Goal: Task Accomplishment & Management: Use online tool/utility

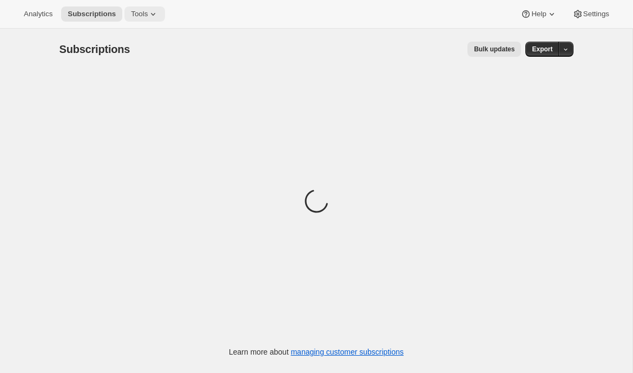
click at [135, 14] on span "Tools" at bounding box center [139, 14] width 17 height 9
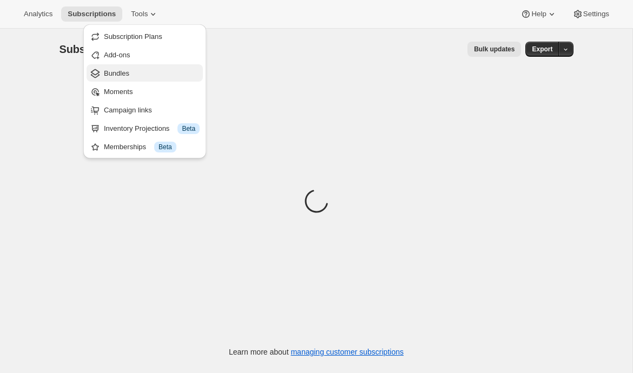
click at [136, 75] on span "Bundles" at bounding box center [152, 73] width 96 height 11
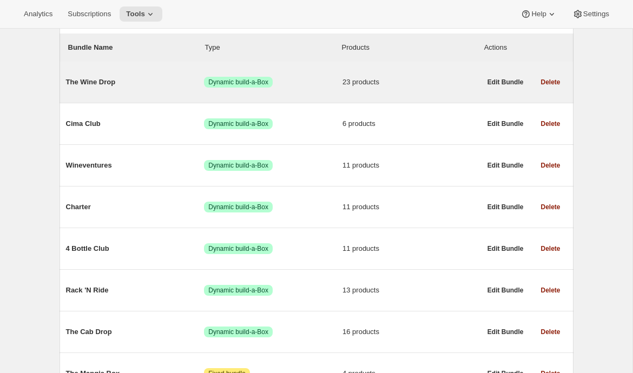
scroll to position [188, 0]
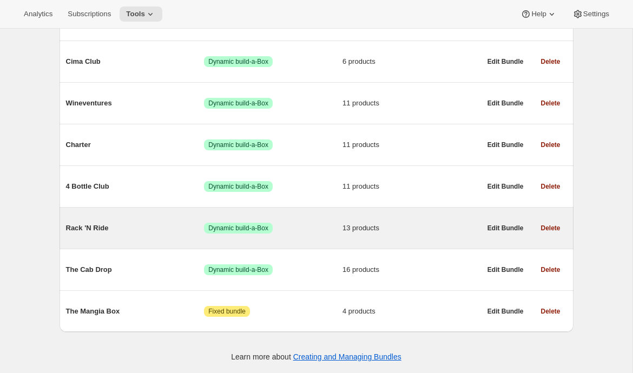
click at [93, 228] on span "Rack 'N Ride" at bounding box center [135, 228] width 138 height 11
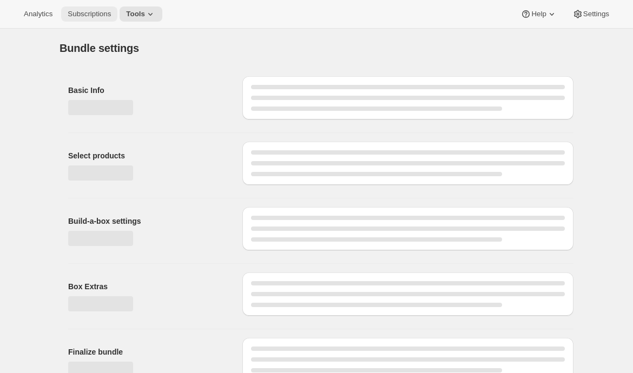
type input "Rack 'N Ride"
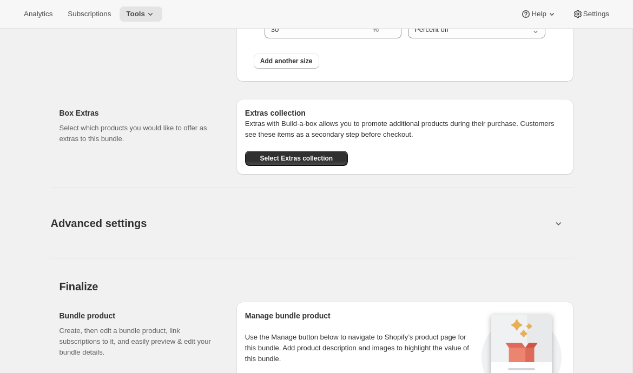
scroll to position [1376, 0]
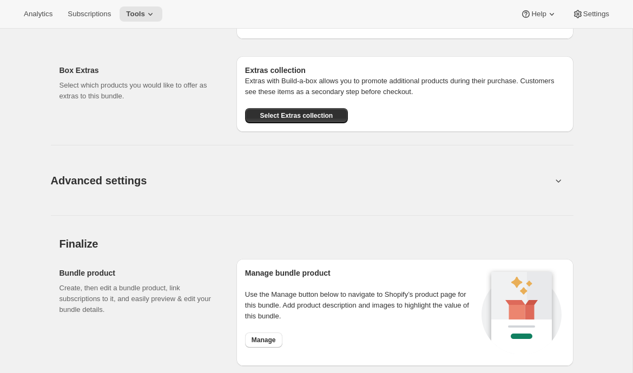
click at [93, 178] on span "Advanced settings" at bounding box center [99, 180] width 96 height 17
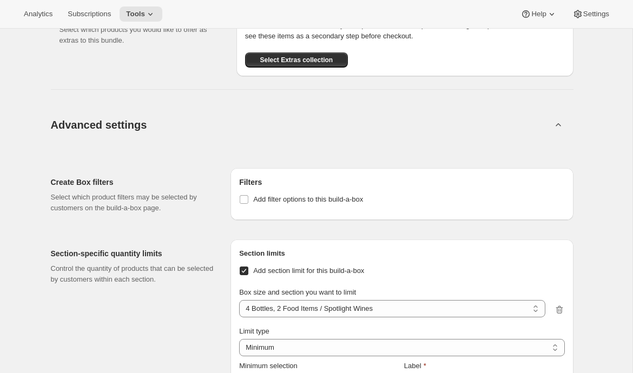
scroll to position [1409, 0]
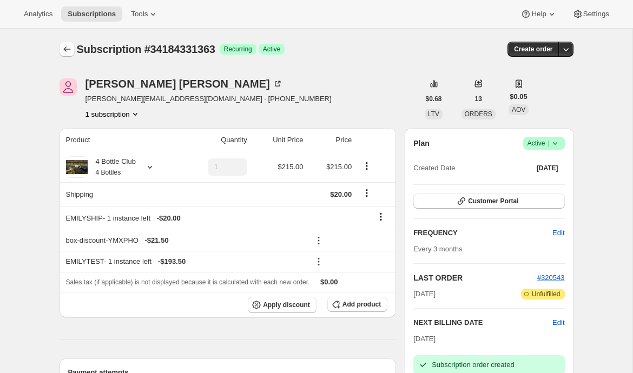
click at [72, 49] on button "Subscriptions" at bounding box center [67, 49] width 15 height 15
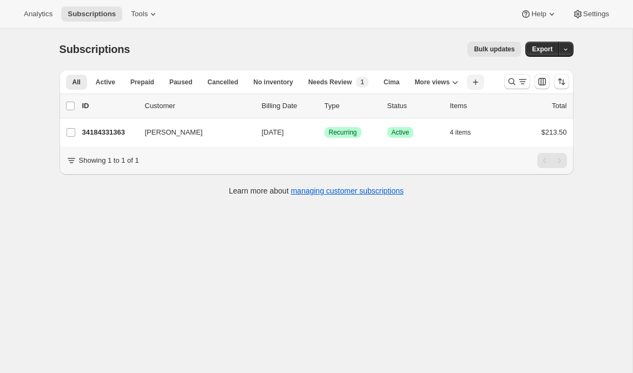
click at [481, 79] on icon "button" at bounding box center [475, 82] width 11 height 11
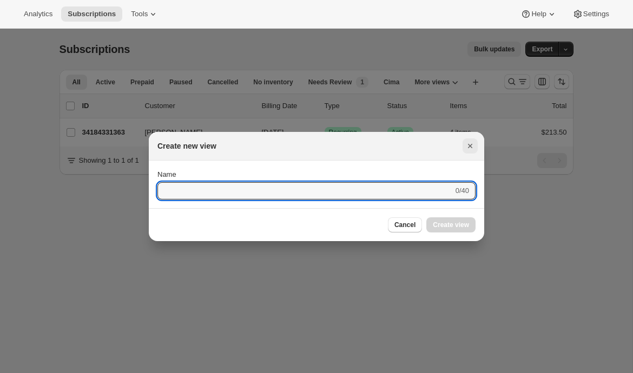
click at [476, 148] on button "Close" at bounding box center [470, 145] width 15 height 15
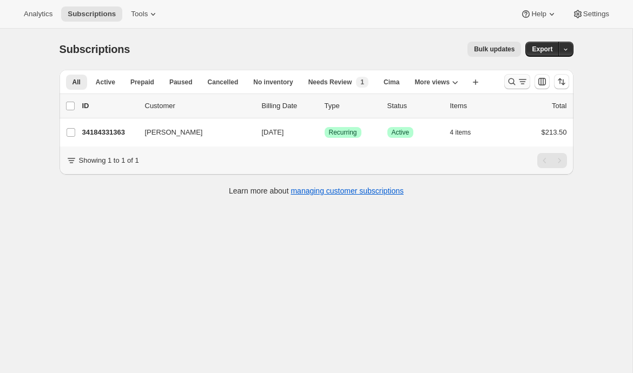
click at [511, 77] on icon "Search and filter results" at bounding box center [511, 81] width 11 height 11
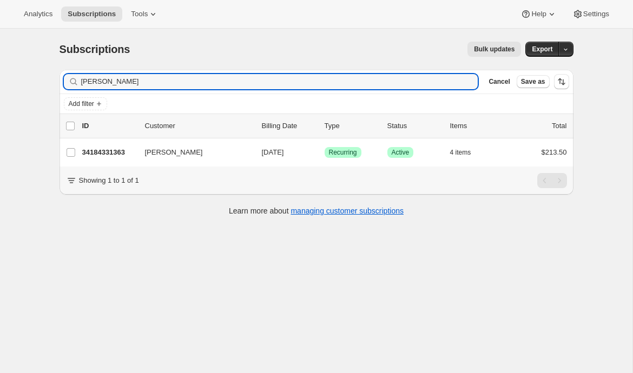
drag, startPoint x: 132, startPoint y: 83, endPoint x: -16, endPoint y: 82, distance: 147.7
click at [0, 82] on html "Analytics Subscriptions Tools Help Settings Skip to content Subscriptions. This…" at bounding box center [316, 186] width 633 height 373
type input "rack n ride"
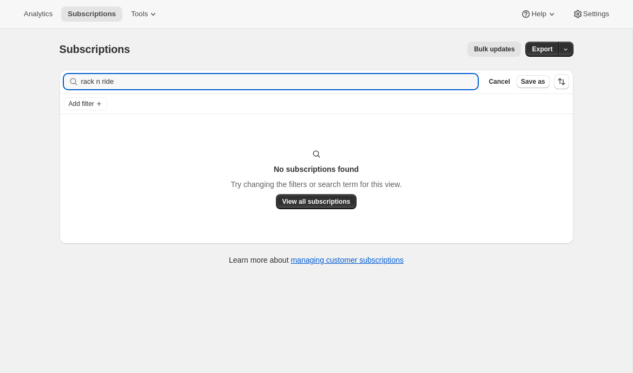
drag, startPoint x: 70, startPoint y: 84, endPoint x: 34, endPoint y: 84, distance: 36.2
click at [47, 84] on div "Subscriptions. This page is ready Subscriptions Bulk updates More actions Bulk …" at bounding box center [317, 153] width 540 height 248
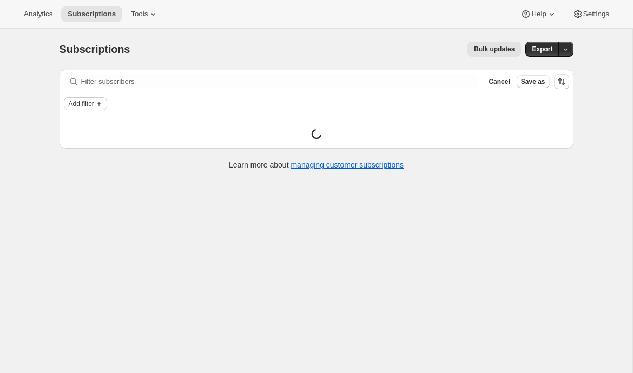
click at [70, 105] on span "Add filter" at bounding box center [81, 104] width 25 height 9
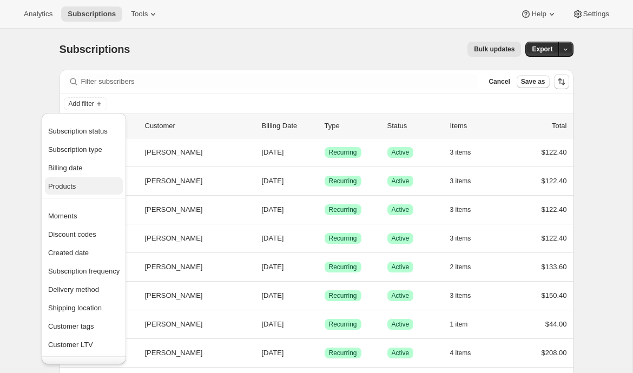
click at [75, 179] on button "Products" at bounding box center [84, 185] width 78 height 17
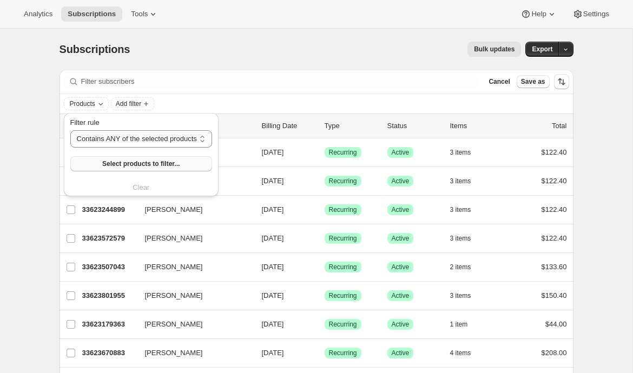
click at [123, 162] on span "Select products to filter..." at bounding box center [140, 164] width 77 height 9
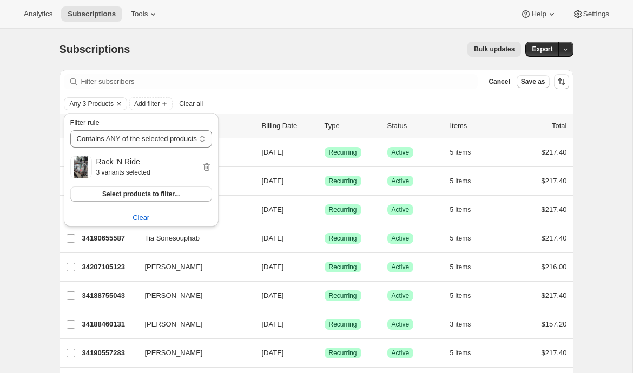
click at [157, 58] on div "Subscriptions. This page is ready Subscriptions Bulk updates More actions Bulk …" at bounding box center [317, 49] width 514 height 41
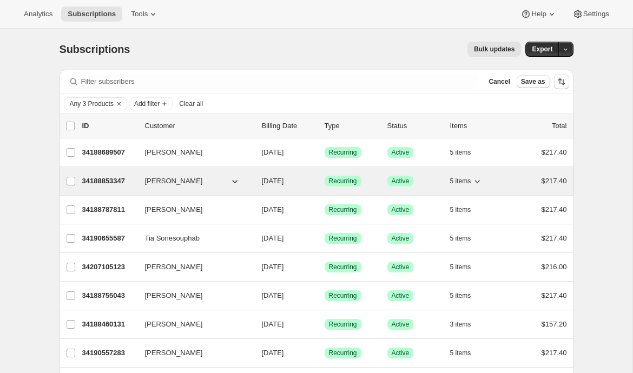
click at [94, 179] on p "34188853347" at bounding box center [109, 181] width 54 height 11
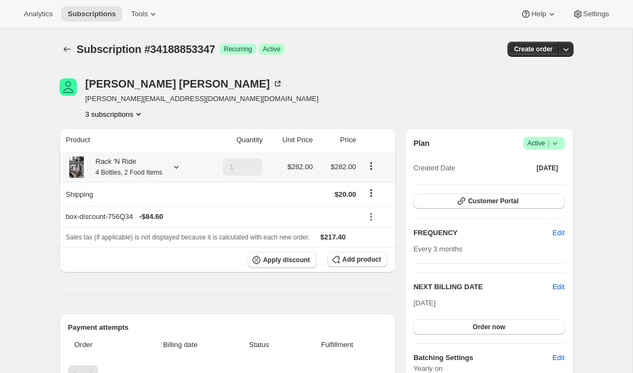
click at [181, 164] on icon at bounding box center [176, 167] width 11 height 11
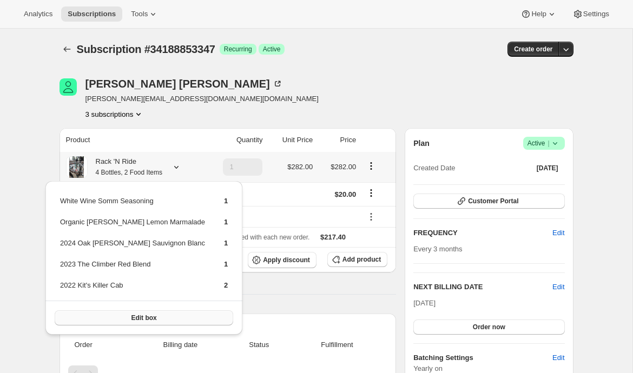
click at [142, 319] on button "Edit box" at bounding box center [144, 318] width 179 height 15
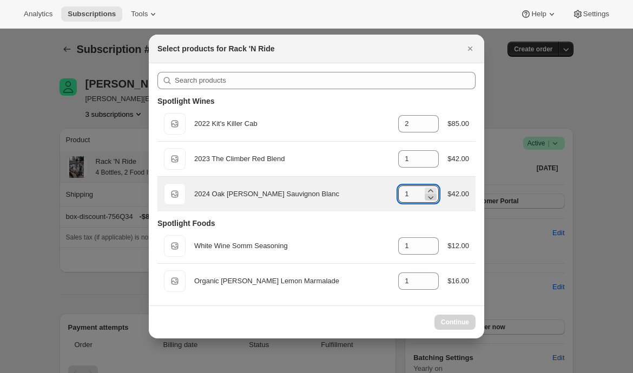
click at [428, 199] on icon ":rp3:" at bounding box center [430, 197] width 5 height 3
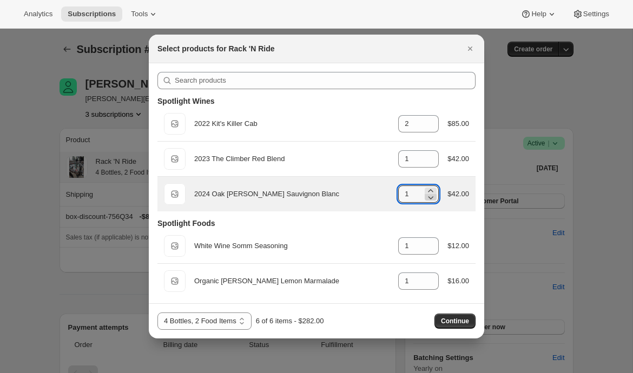
click at [428, 199] on icon ":rp3:" at bounding box center [430, 197] width 5 height 3
type input "0"
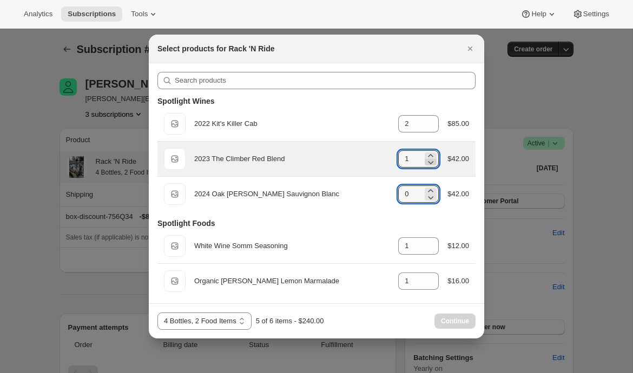
click at [431, 161] on icon ":rp3:" at bounding box center [430, 162] width 11 height 11
type input "0"
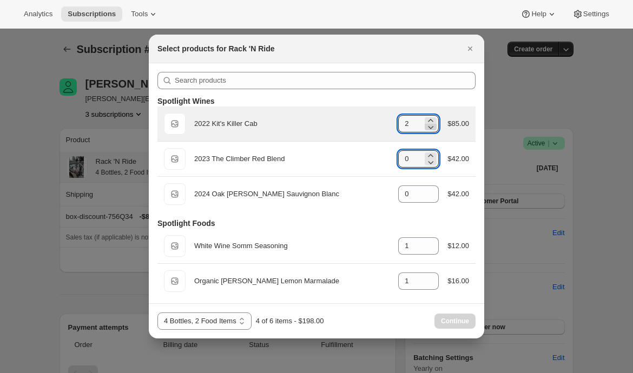
click at [429, 129] on icon ":rp3:" at bounding box center [430, 127] width 11 height 11
click at [429, 125] on icon ":rp3:" at bounding box center [430, 127] width 11 height 11
type input "0"
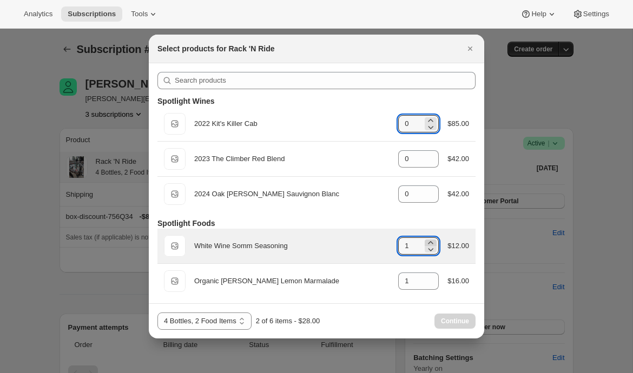
click at [432, 241] on icon ":rp3:" at bounding box center [430, 242] width 11 height 11
type input "5"
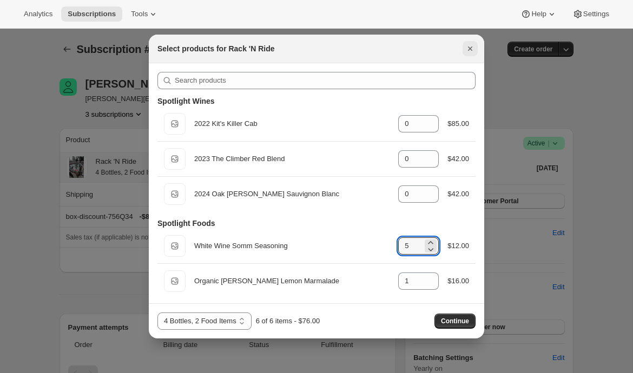
click at [465, 49] on icon "Close" at bounding box center [470, 48] width 11 height 11
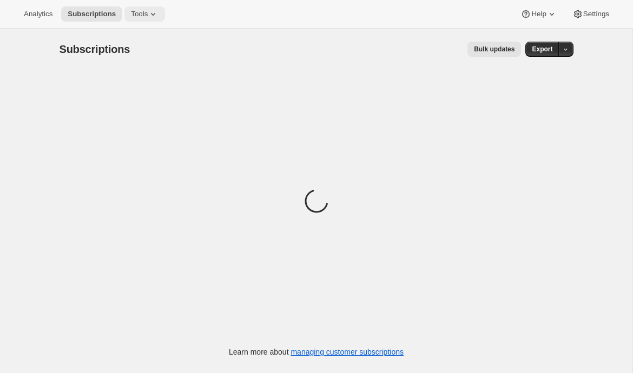
click at [147, 18] on span "Tools" at bounding box center [139, 14] width 17 height 9
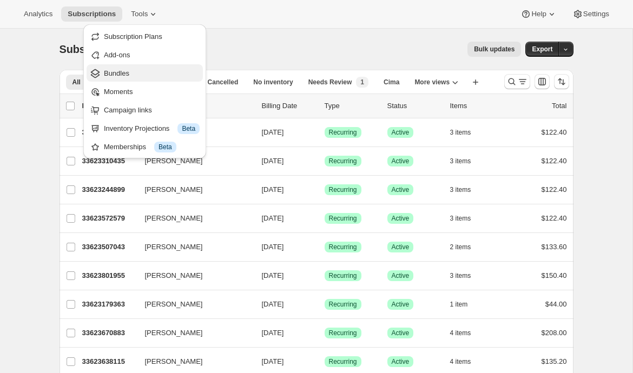
click at [125, 77] on span "Bundles" at bounding box center [152, 73] width 96 height 11
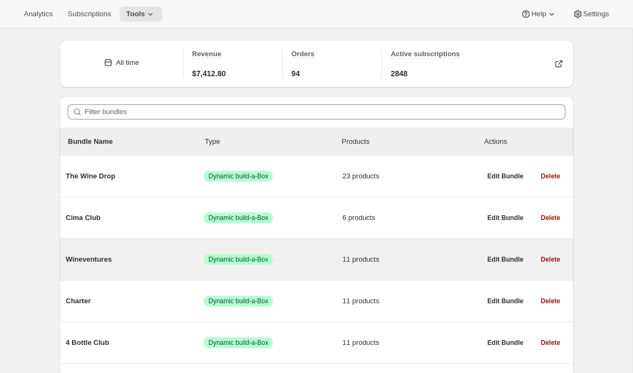
scroll to position [30, 0]
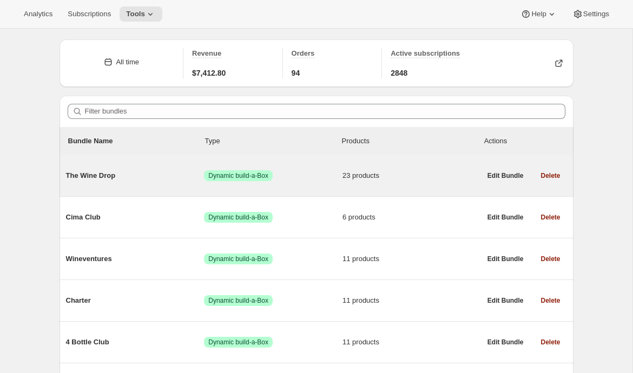
click at [122, 175] on span "The Wine Drop" at bounding box center [135, 175] width 138 height 11
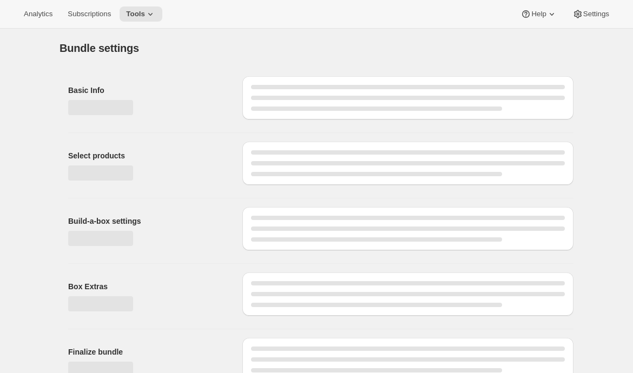
type input "The Wine Drop"
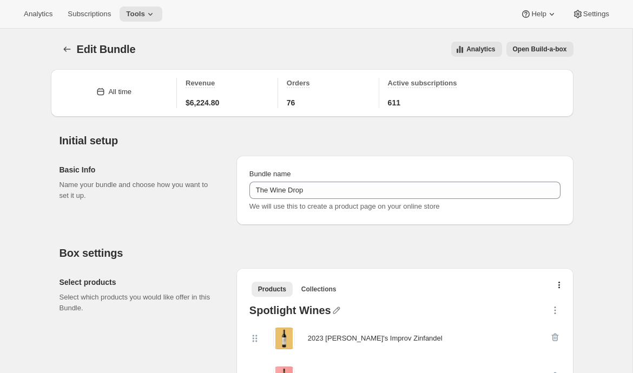
click at [62, 47] on icon "Bundles" at bounding box center [67, 49] width 11 height 11
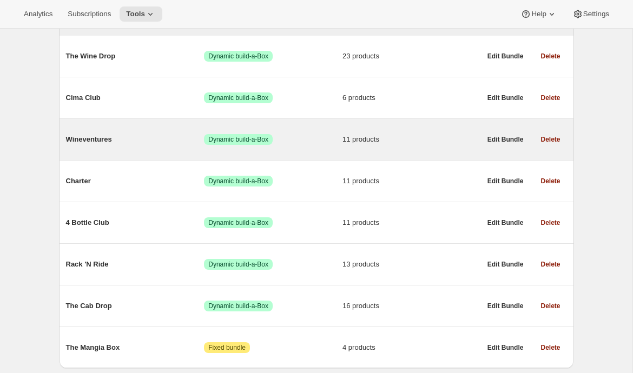
scroll to position [188, 0]
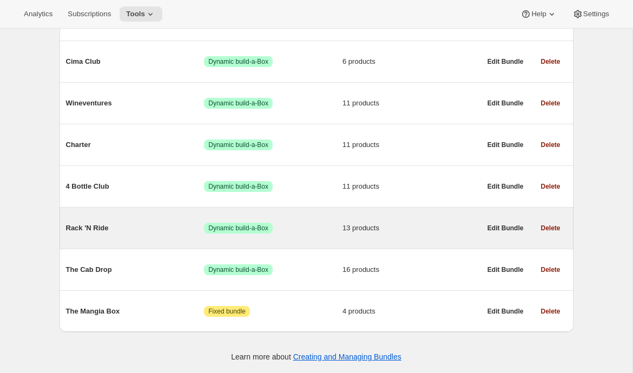
click at [115, 223] on span "Rack 'N Ride" at bounding box center [135, 228] width 138 height 11
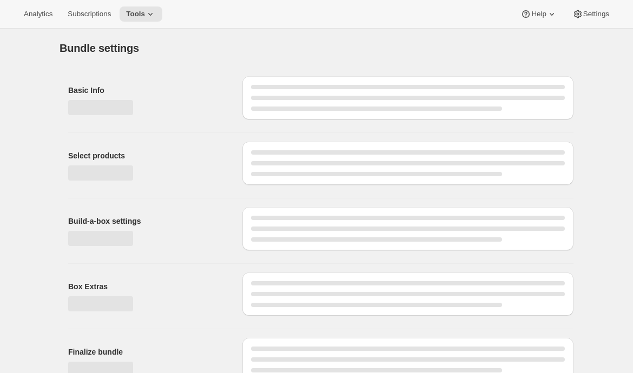
type input "Rack 'N Ride"
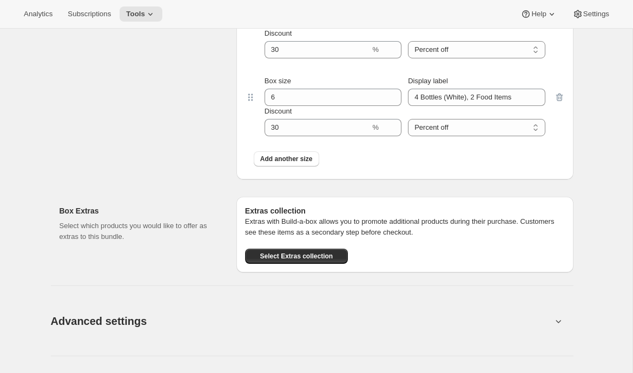
scroll to position [1269, 0]
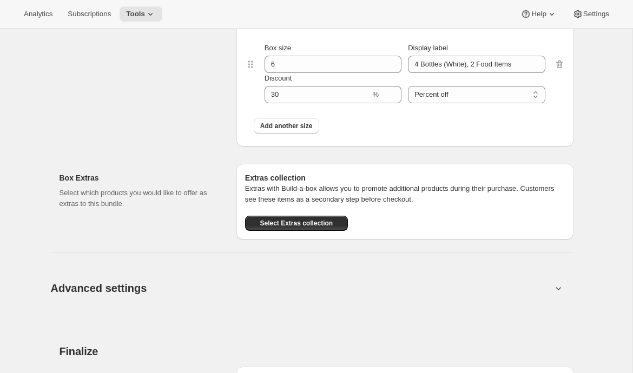
click at [71, 285] on span "Advanced settings" at bounding box center [99, 288] width 96 height 17
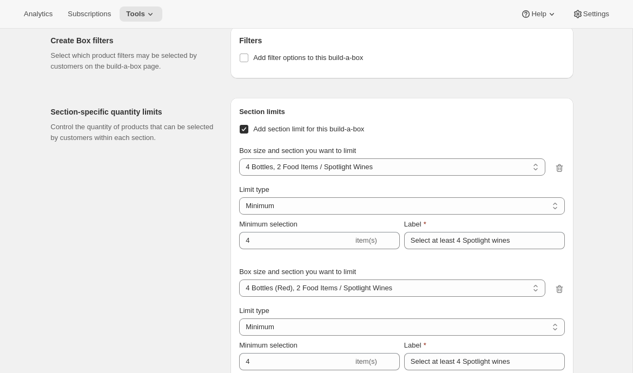
scroll to position [1558, 0]
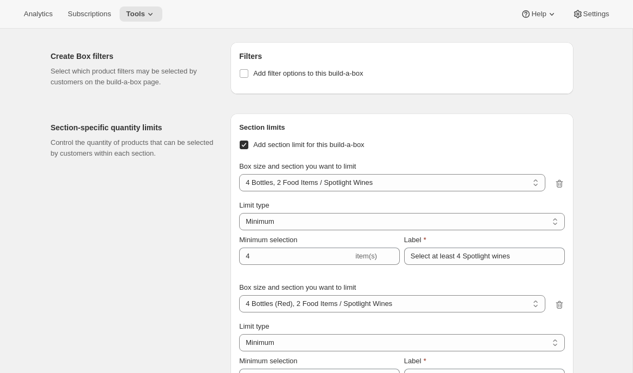
click at [267, 141] on span "Add section limit for this build-a-box" at bounding box center [308, 145] width 111 height 8
click at [248, 141] on input "Add section limit for this build-a-box" at bounding box center [244, 145] width 9 height 9
checkbox input "false"
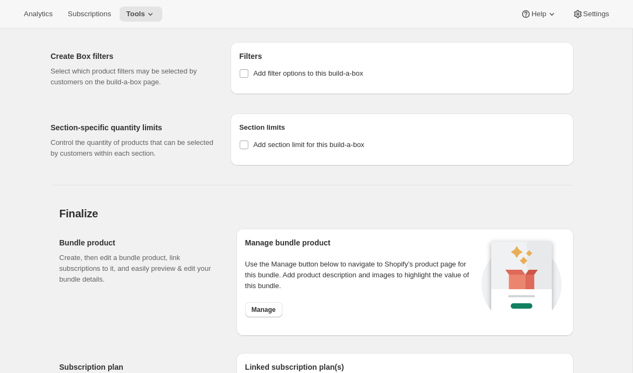
scroll to position [17, 0]
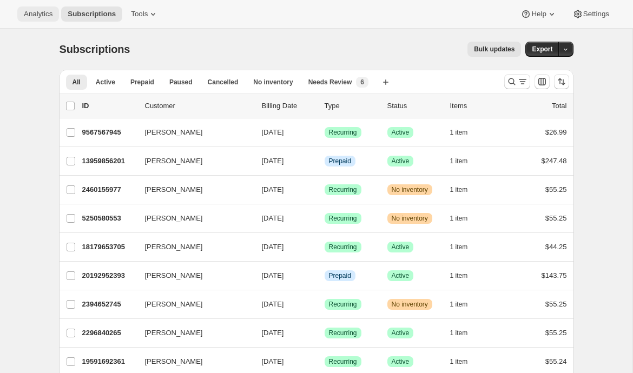
click at [39, 21] on button "Analytics" at bounding box center [38, 13] width 42 height 15
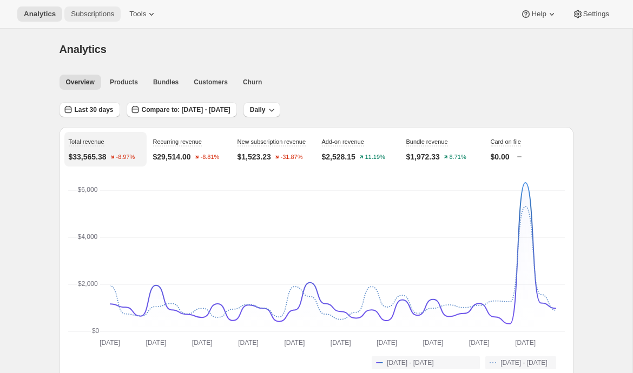
click at [100, 17] on span "Subscriptions" at bounding box center [92, 14] width 43 height 9
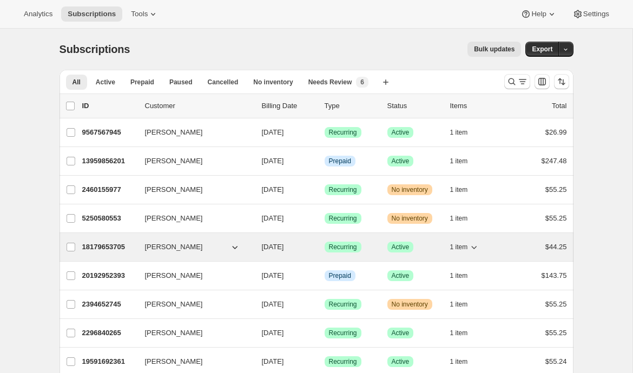
click at [100, 243] on p "18179653705" at bounding box center [109, 247] width 54 height 11
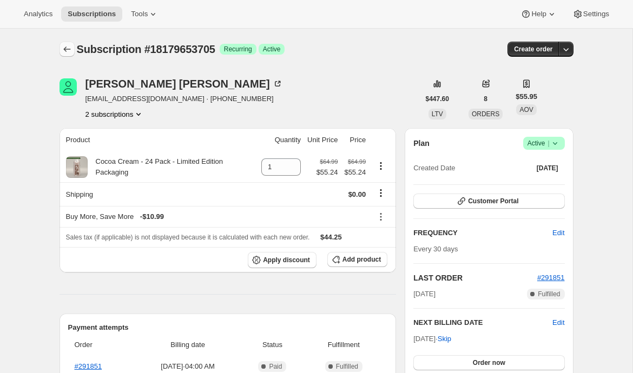
click at [71, 54] on icon "Subscriptions" at bounding box center [67, 49] width 11 height 11
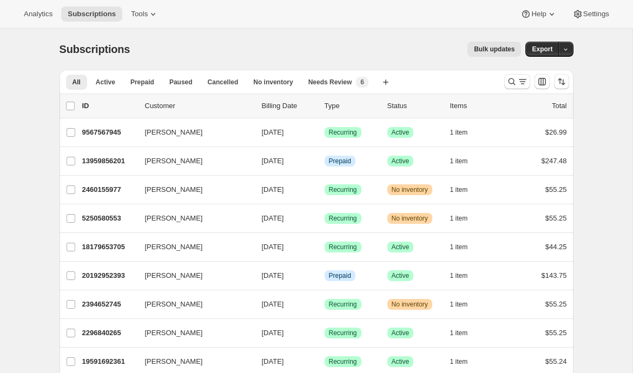
scroll to position [6, 0]
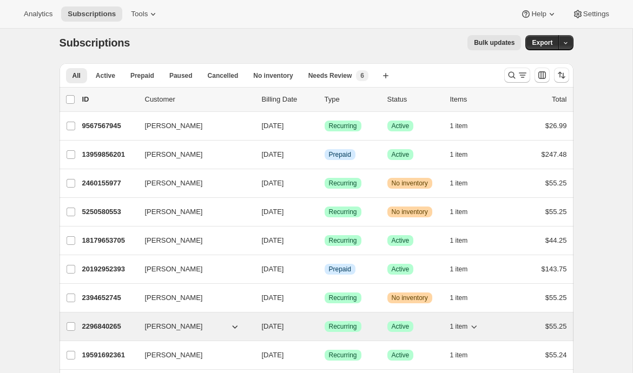
click at [113, 330] on p "2296840265" at bounding box center [109, 326] width 54 height 11
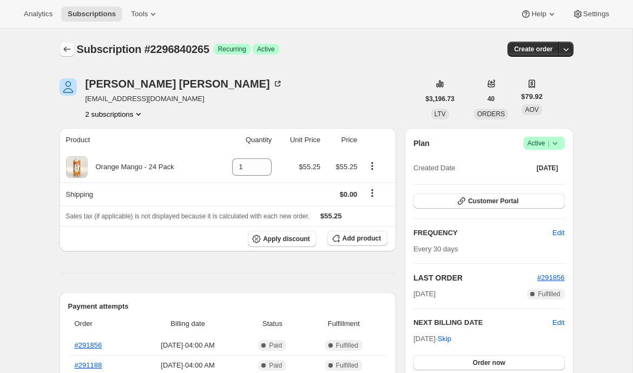
click at [70, 45] on icon "Subscriptions" at bounding box center [67, 49] width 11 height 11
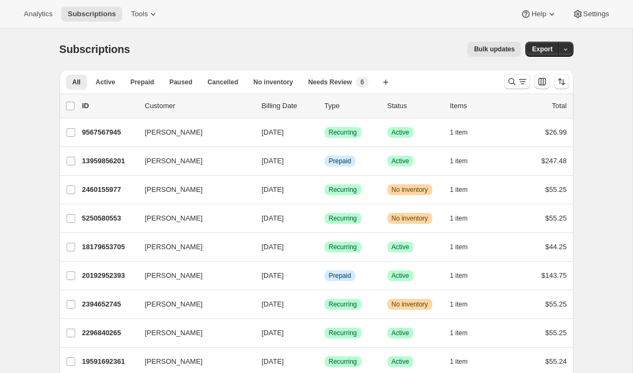
click at [485, 51] on span "Bulk updates" at bounding box center [494, 49] width 41 height 9
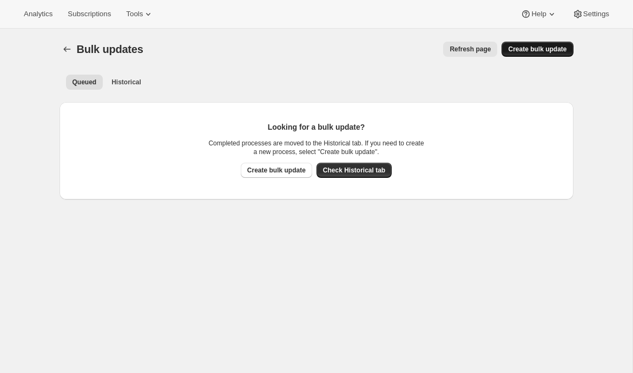
click at [517, 53] on span "Create bulk update" at bounding box center [537, 49] width 58 height 9
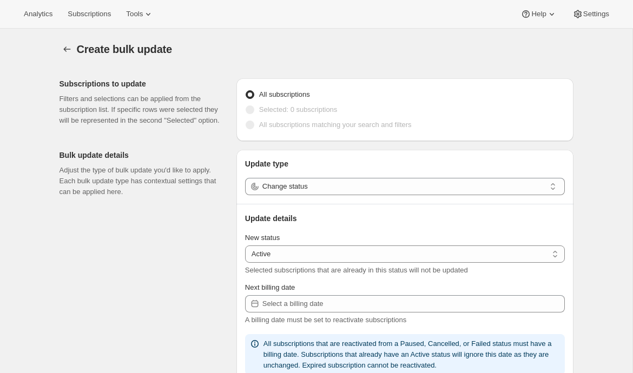
select select "15"
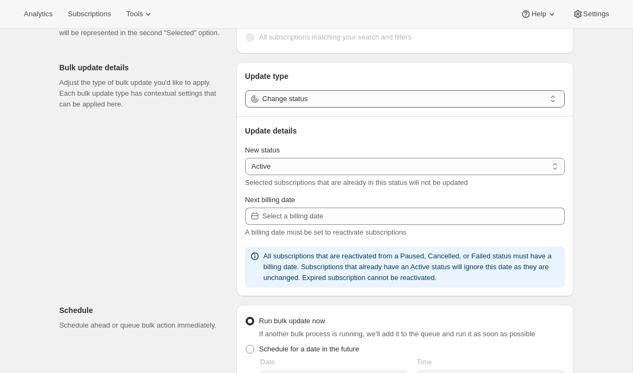
scroll to position [85, 0]
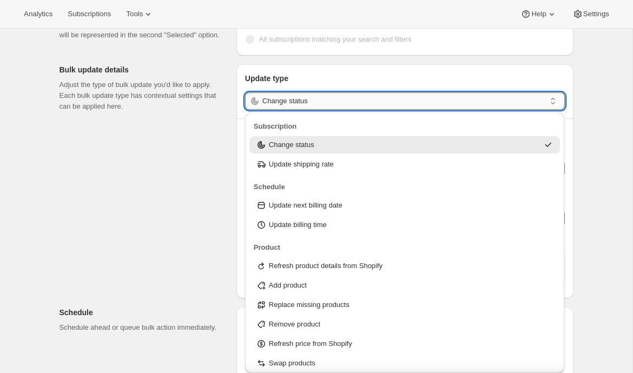
click at [427, 103] on input "Change status" at bounding box center [403, 101] width 283 height 17
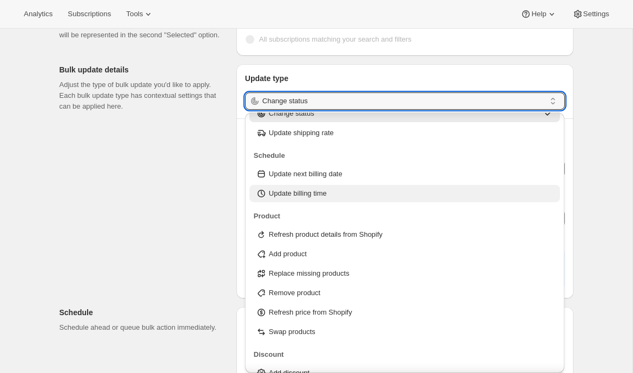
scroll to position [35, 0]
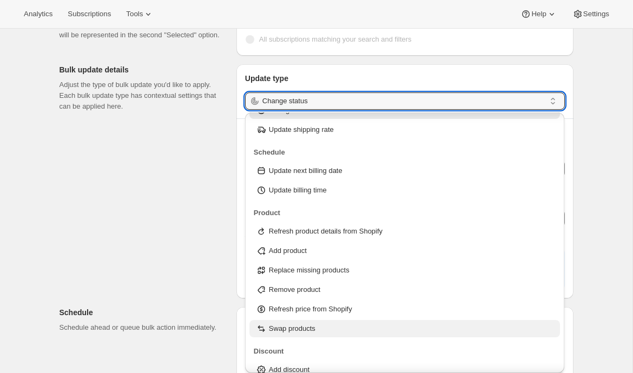
click at [315, 332] on p "Swap products" at bounding box center [292, 329] width 47 height 11
type input "Swap products"
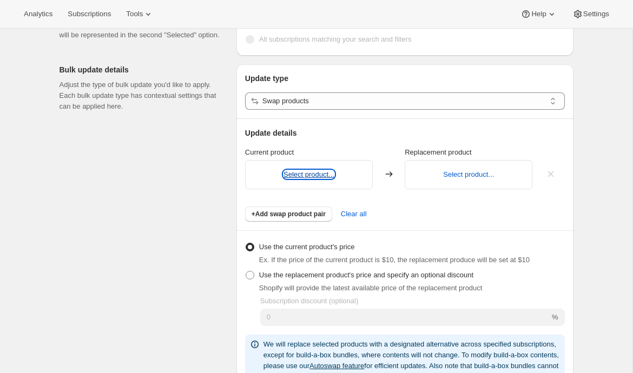
click at [300, 175] on button "Select product..." at bounding box center [308, 174] width 51 height 8
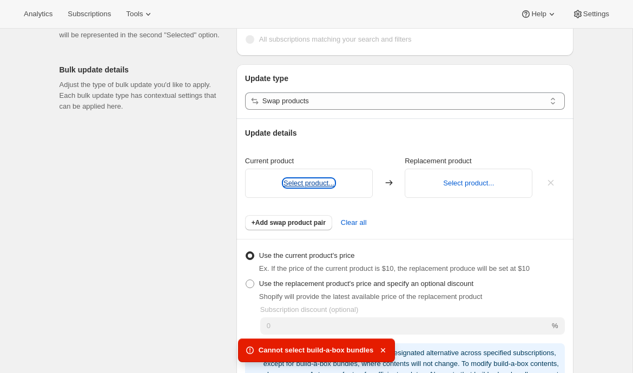
click at [317, 185] on button "Select product..." at bounding box center [308, 183] width 51 height 8
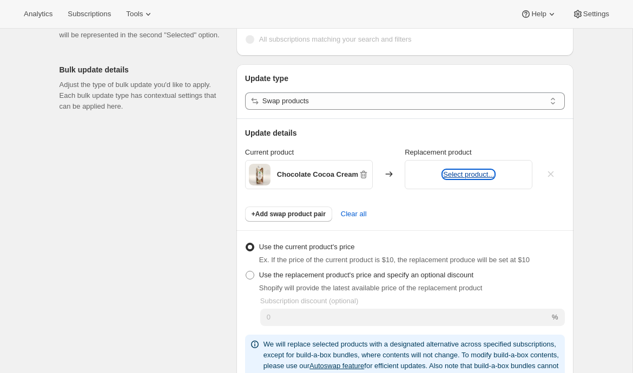
click at [473, 174] on button "Select product..." at bounding box center [468, 174] width 51 height 8
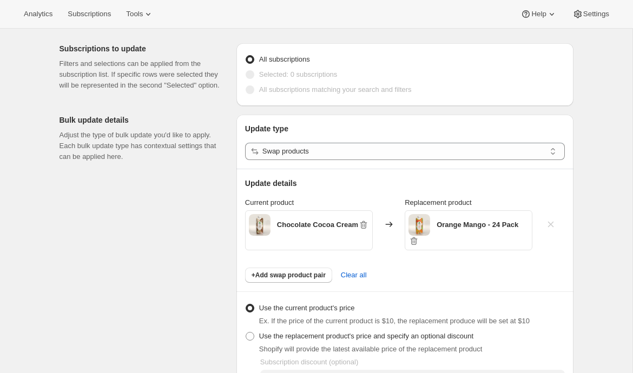
scroll to position [0, 0]
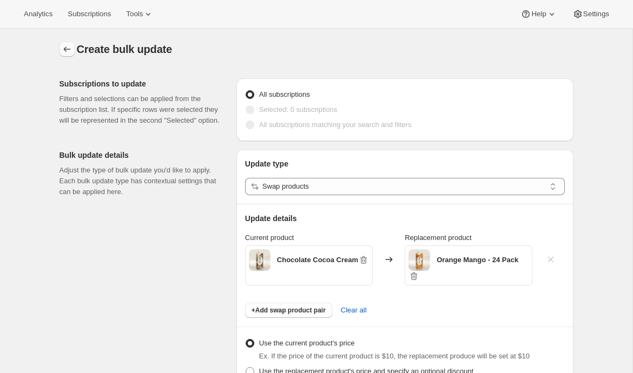
click at [63, 48] on icon "button" at bounding box center [67, 49] width 11 height 11
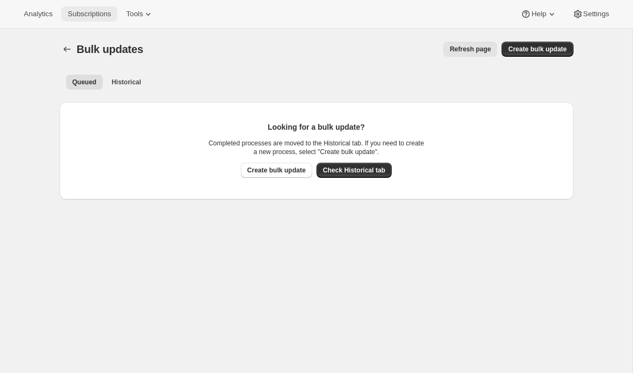
click at [83, 12] on span "Subscriptions" at bounding box center [89, 14] width 43 height 9
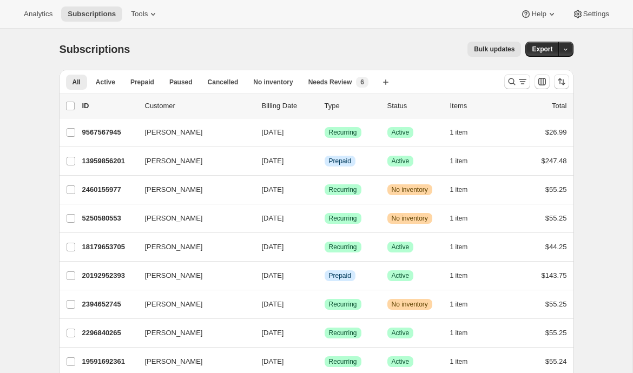
click at [140, 22] on div "Analytics Subscriptions Tools Help Settings" at bounding box center [316, 14] width 633 height 29
click at [144, 17] on span "Tools" at bounding box center [139, 14] width 17 height 9
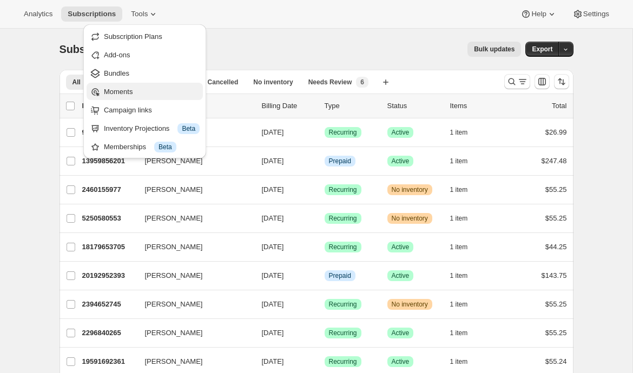
click at [122, 93] on span "Moments" at bounding box center [118, 92] width 29 height 8
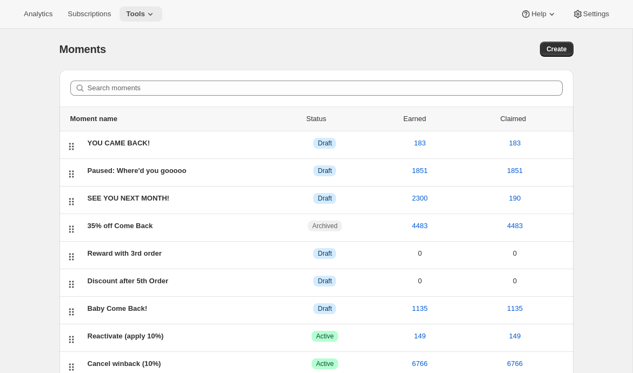
click at [156, 9] on icon at bounding box center [150, 14] width 11 height 11
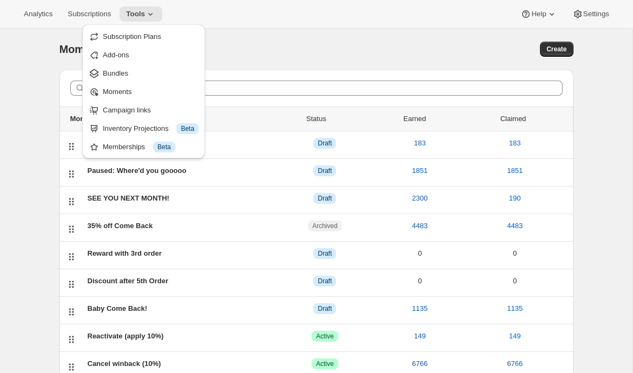
click at [285, 32] on div "Moments. This page is ready Moments Create" at bounding box center [317, 49] width 514 height 41
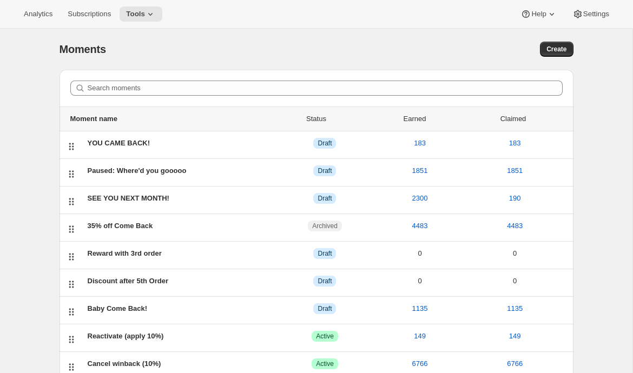
click at [574, 49] on div "Moments. This page is ready Moments Create Search moments Moment name Status Ea…" at bounding box center [317, 262] width 540 height 466
click at [563, 49] on span "Create" at bounding box center [556, 49] width 20 height 9
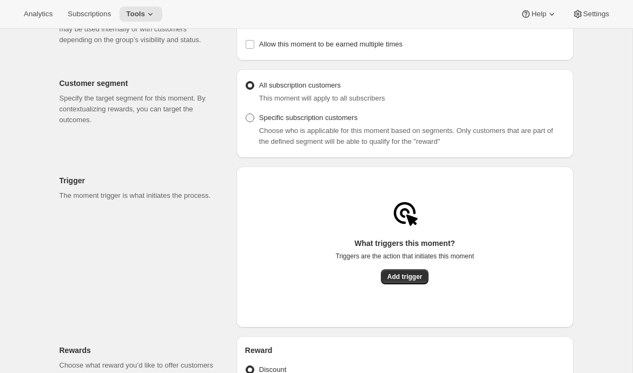
scroll to position [82, 0]
click at [414, 280] on span "Add trigger" at bounding box center [404, 276] width 35 height 9
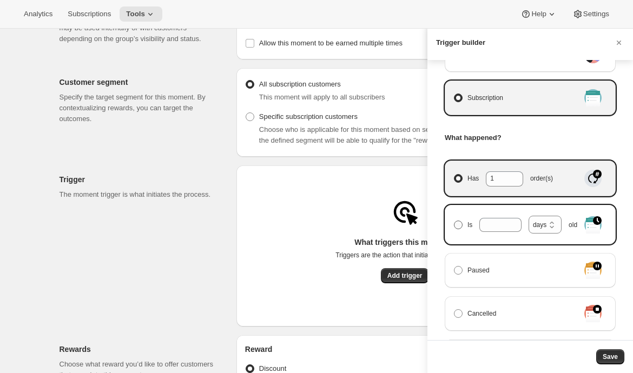
scroll to position [0, 0]
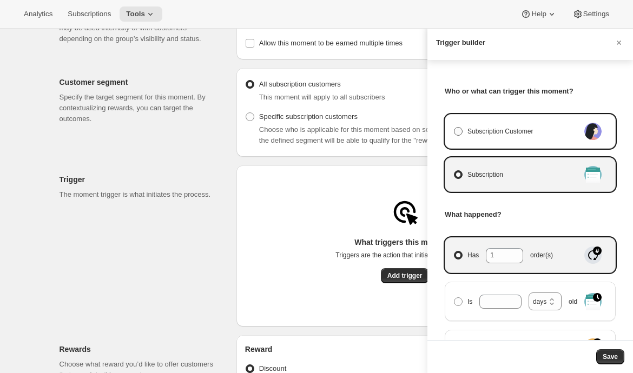
click at [477, 136] on span "Subscription Customer" at bounding box center [499, 131] width 65 height 11
click at [454, 128] on input "Subscription Customer" at bounding box center [454, 127] width 1 height 1
radio input "true"
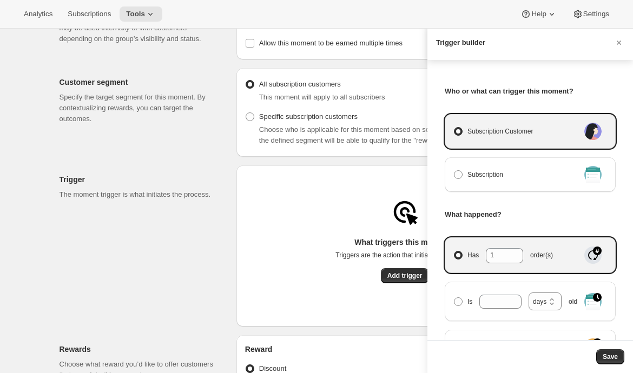
select select "days"
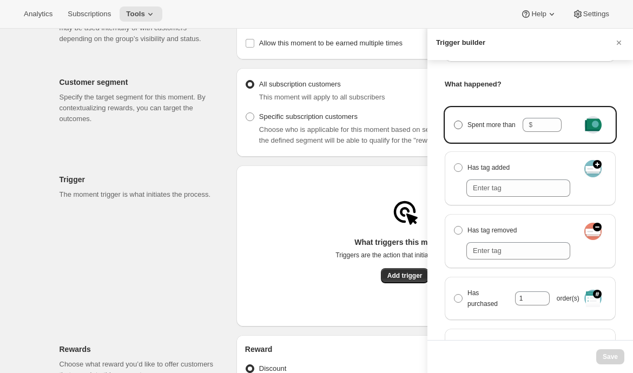
scroll to position [151, 0]
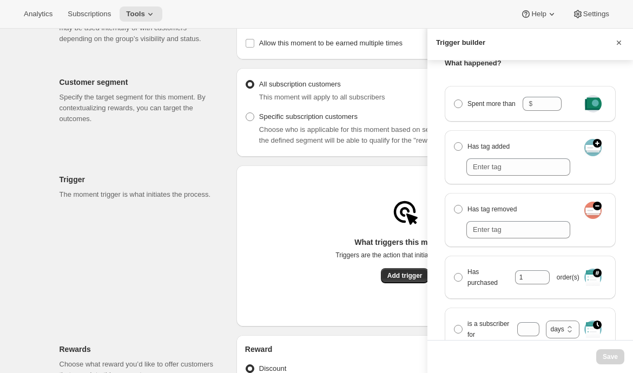
click at [619, 44] on icon "Cancel" at bounding box center [619, 43] width 4 height 4
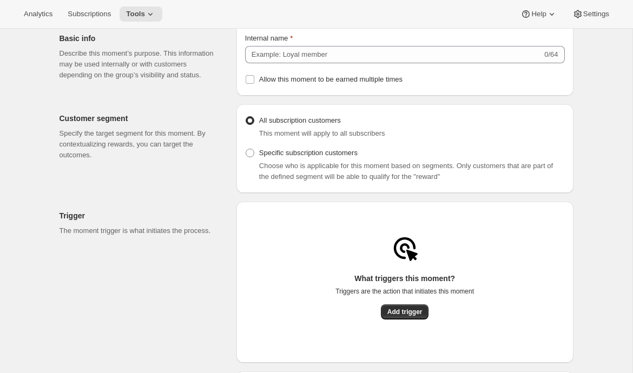
scroll to position [0, 0]
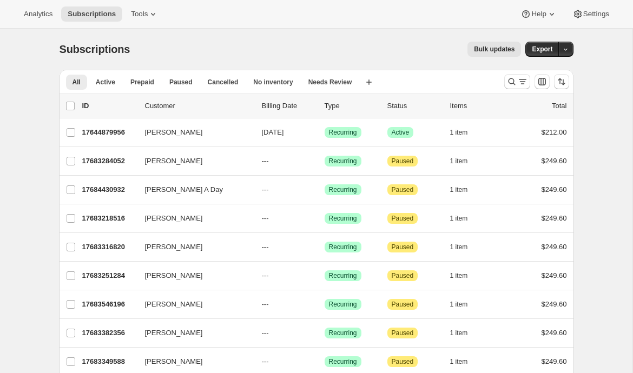
scroll to position [1138, 0]
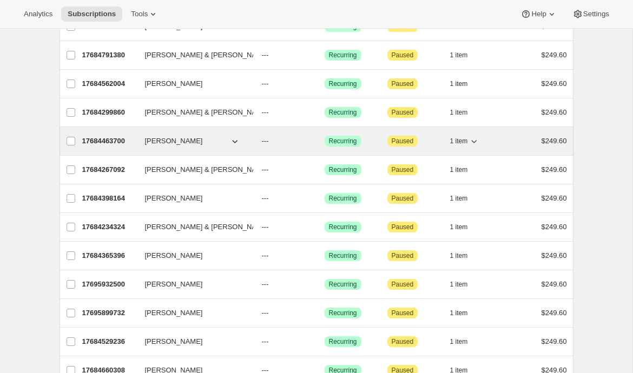
click at [114, 144] on p "17684463700" at bounding box center [109, 141] width 54 height 11
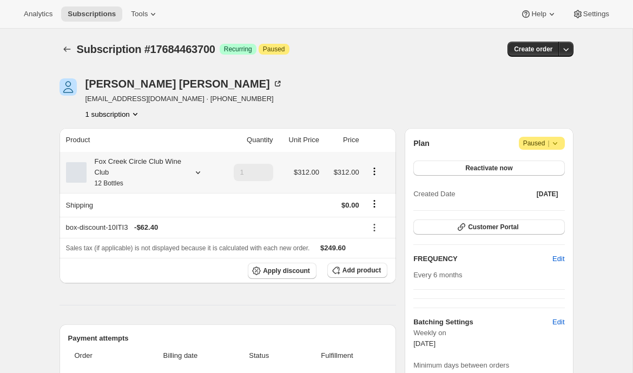
click at [195, 173] on icon at bounding box center [198, 172] width 11 height 11
click at [215, 184] on th "Fox Creek Circle Club Wine Club 12 Bottles" at bounding box center [140, 172] width 160 height 41
click at [62, 54] on icon "Subscriptions" at bounding box center [67, 49] width 11 height 11
